Goal: Navigation & Orientation: Understand site structure

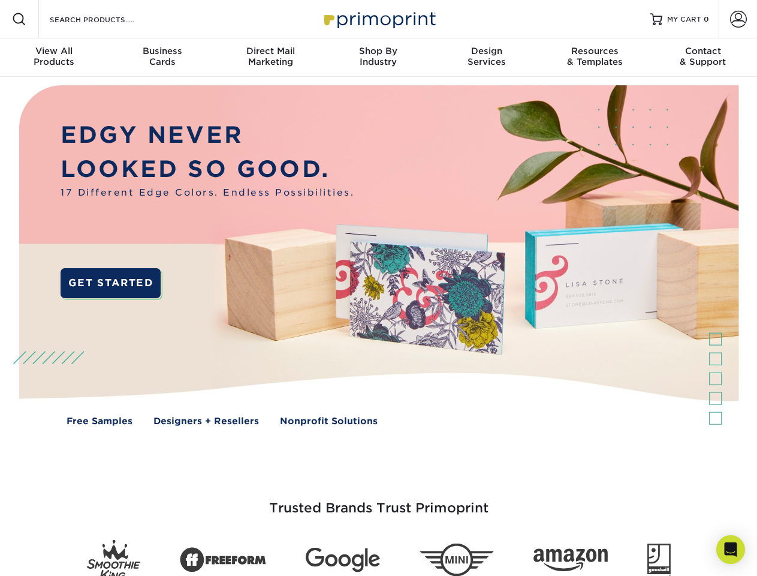
click at [378, 288] on img at bounding box center [378, 264] width 749 height 375
click at [19, 19] on span at bounding box center [19, 19] width 14 height 14
click at [738, 19] on span at bounding box center [738, 19] width 17 height 17
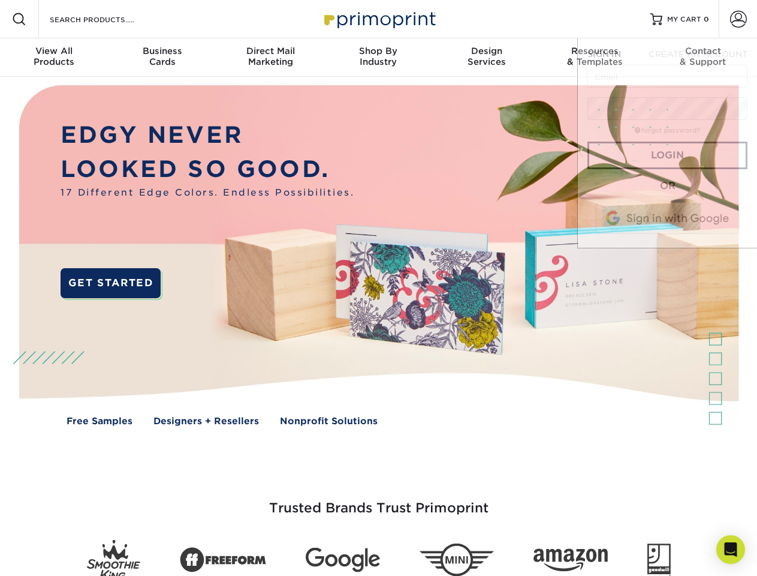
click at [54, 58] on div "View All Products" at bounding box center [54, 57] width 108 height 22
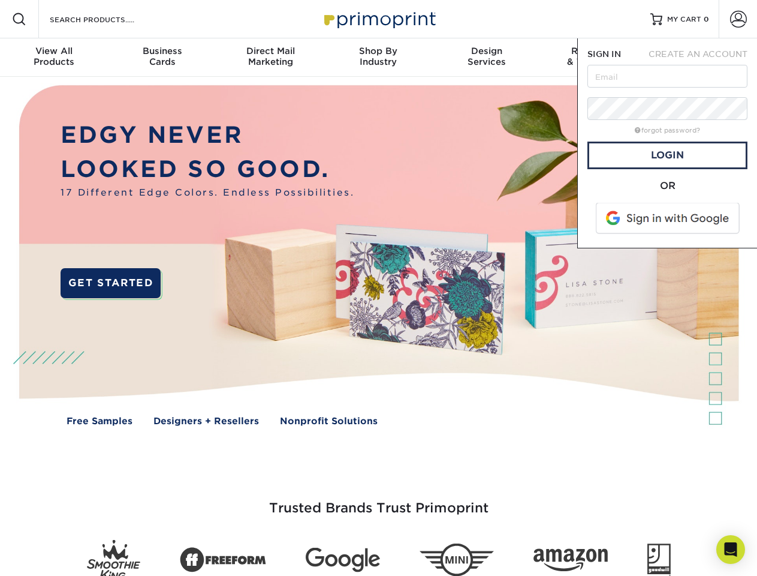
click at [162, 58] on div "Business Cards" at bounding box center [162, 57] width 108 height 22
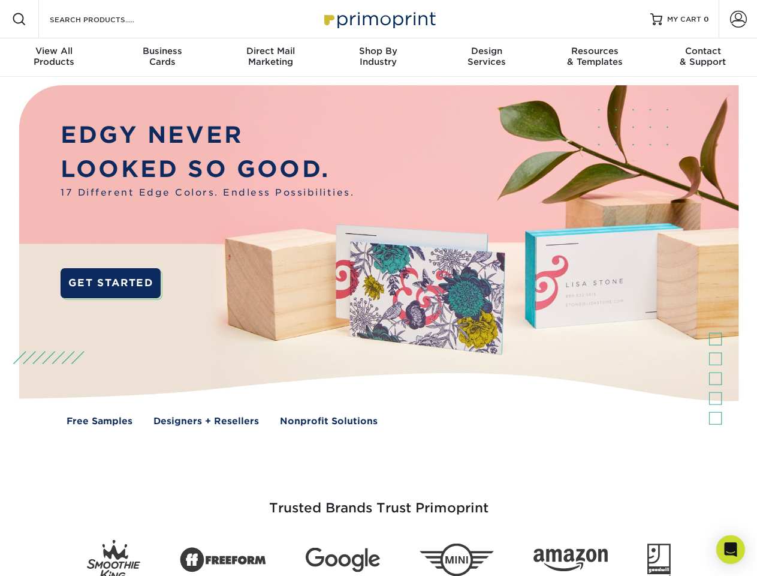
click at [270, 58] on div "Direct Mail Marketing" at bounding box center [270, 57] width 108 height 22
click at [378, 58] on div "Shop By Industry" at bounding box center [378, 57] width 108 height 22
click at [487, 58] on div "Design Services" at bounding box center [487, 57] width 108 height 22
click at [595, 58] on div "Resources & Templates" at bounding box center [595, 57] width 108 height 22
click at [703, 58] on div "Contact & Support" at bounding box center [703, 57] width 108 height 22
